Goal: Navigation & Orientation: Find specific page/section

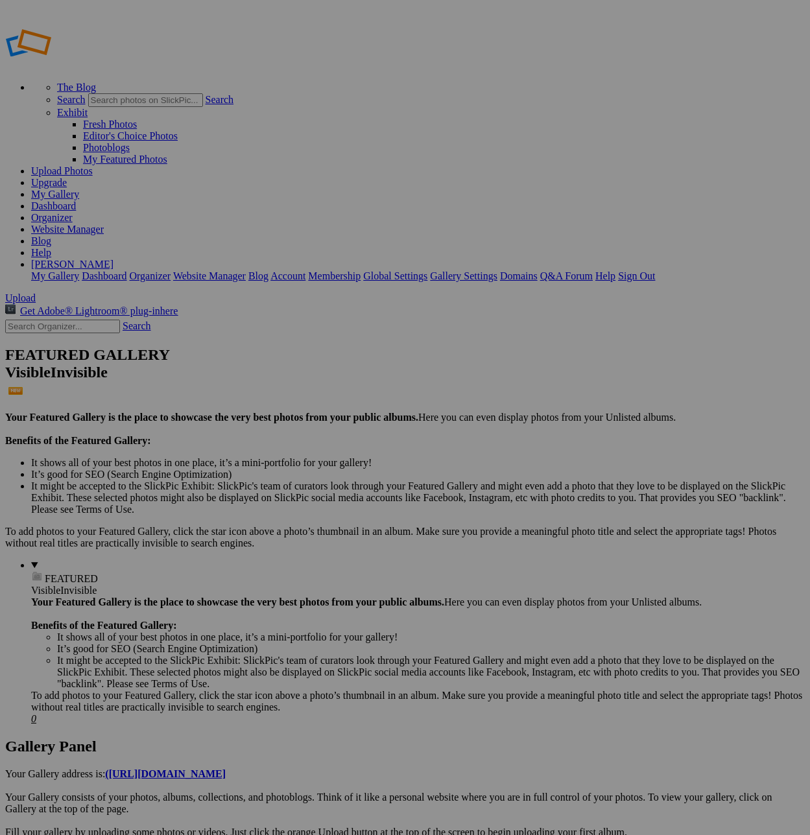
click at [79, 189] on link "My Gallery" at bounding box center [55, 194] width 48 height 11
